Goal: Find specific page/section: Find specific page/section

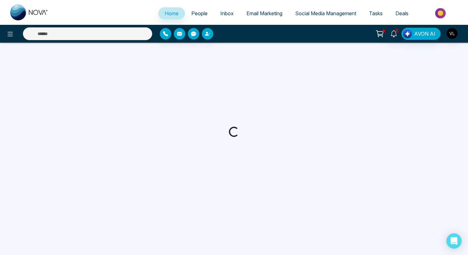
select select "*"
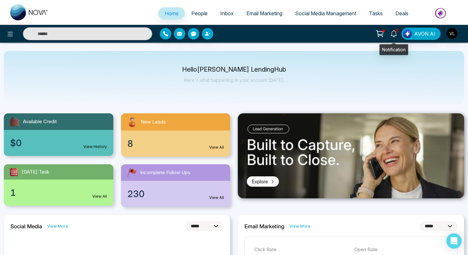
click at [401, 37] on link "1" at bounding box center [393, 33] width 15 height 11
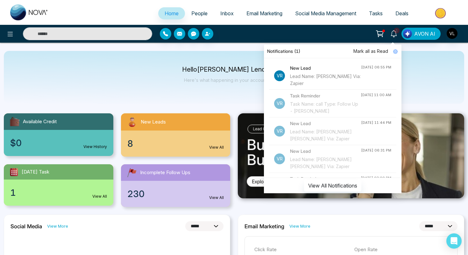
click at [342, 74] on div "Lead Name: [PERSON_NAME] Via: Zapier" at bounding box center [325, 80] width 71 height 14
